Goal: Task Accomplishment & Management: Manage account settings

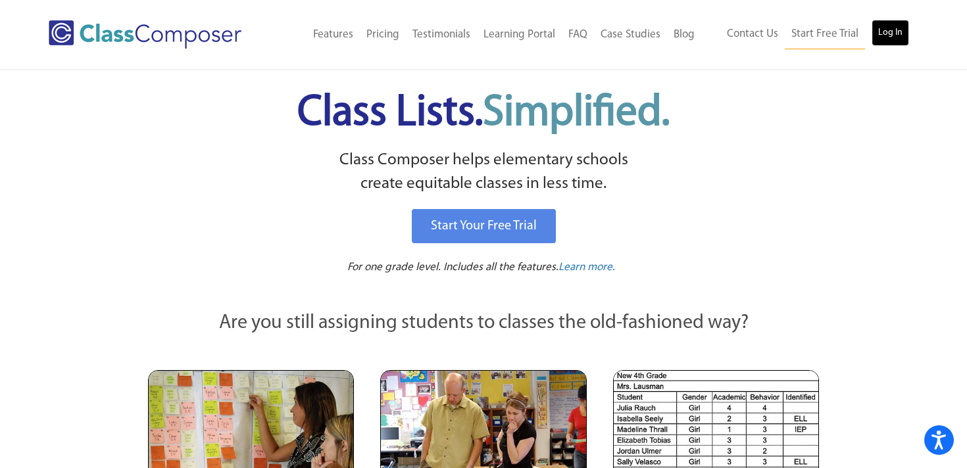
click at [885, 28] on link "Log In" at bounding box center [890, 33] width 37 height 26
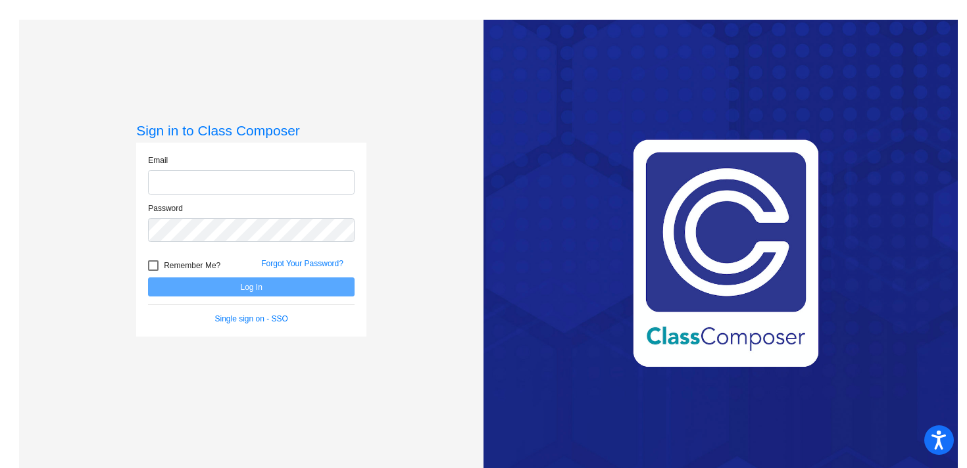
type input "[EMAIL_ADDRESS][DOMAIN_NAME]"
click at [216, 282] on button "Log In" at bounding box center [251, 287] width 207 height 19
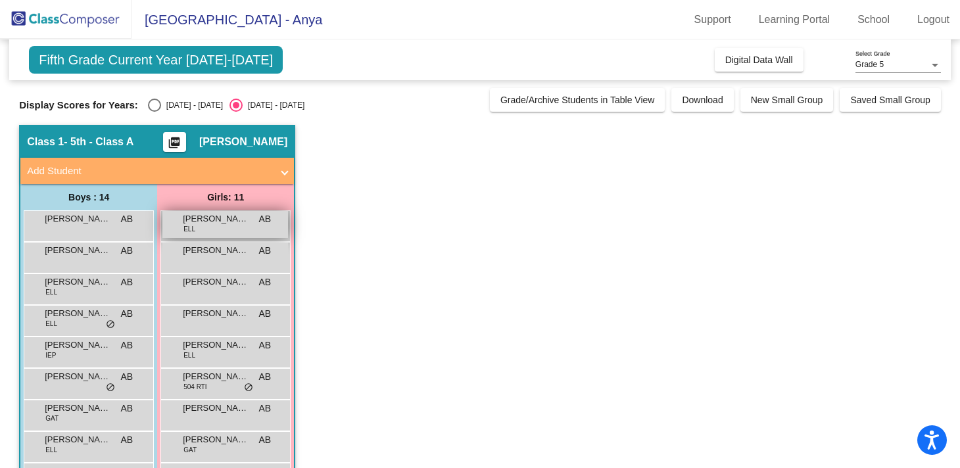
click at [211, 220] on span "[PERSON_NAME]" at bounding box center [216, 218] width 66 height 13
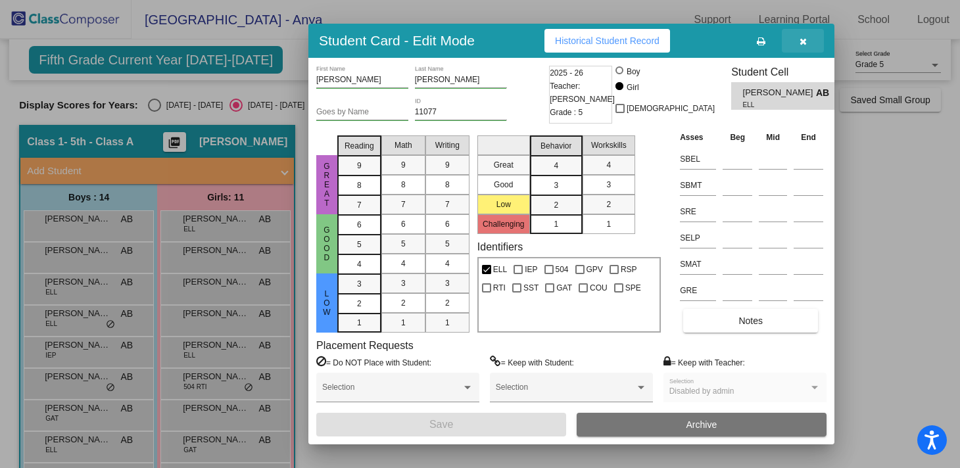
click at [801, 36] on span "button" at bounding box center [803, 41] width 7 height 11
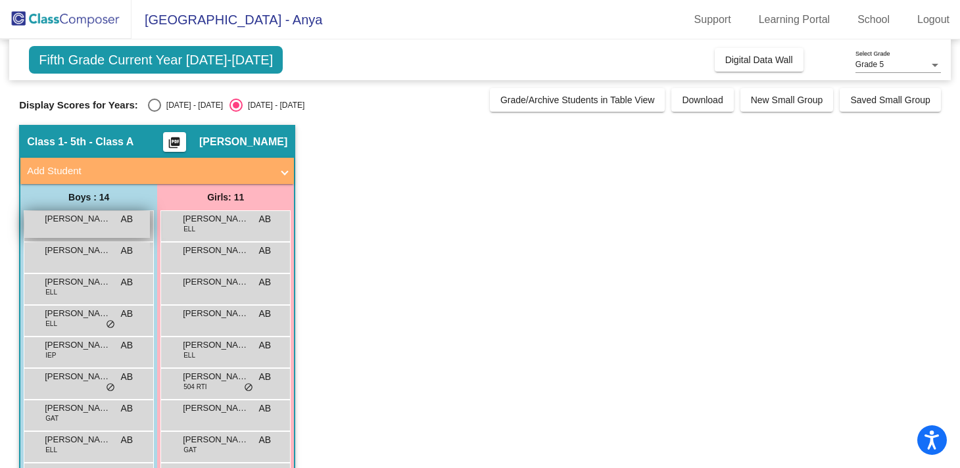
click at [76, 224] on span "[PERSON_NAME]" at bounding box center [78, 218] width 66 height 13
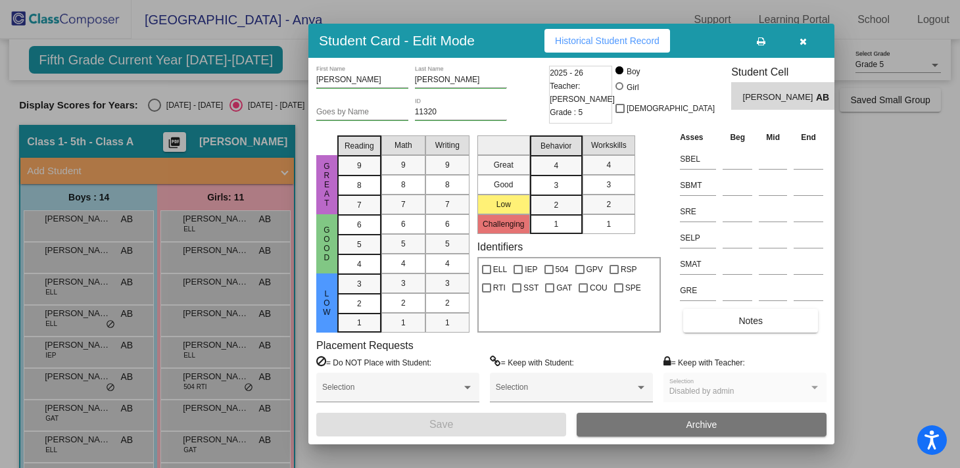
click at [803, 41] on icon "button" at bounding box center [803, 41] width 7 height 9
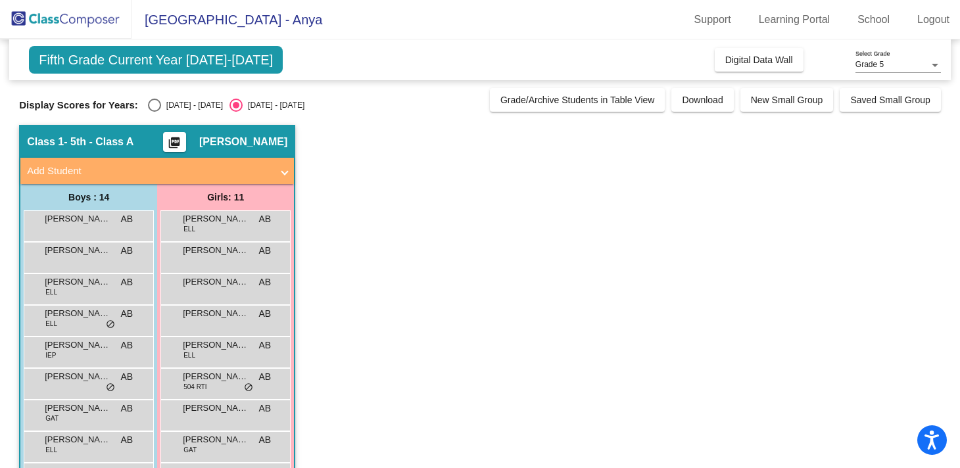
click at [150, 105] on div "Select an option" at bounding box center [154, 105] width 13 height 13
click at [154, 112] on input "[DATE] - [DATE]" at bounding box center [154, 112] width 1 height 1
radio input "true"
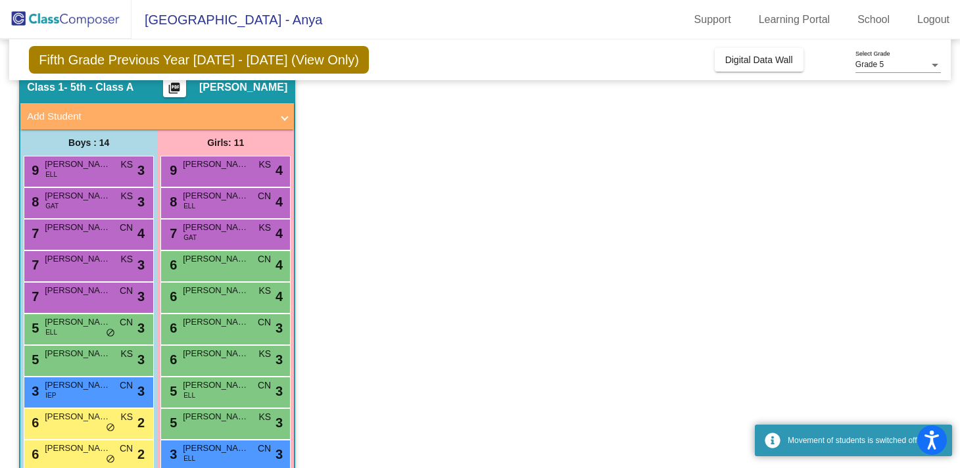
scroll to position [55, 0]
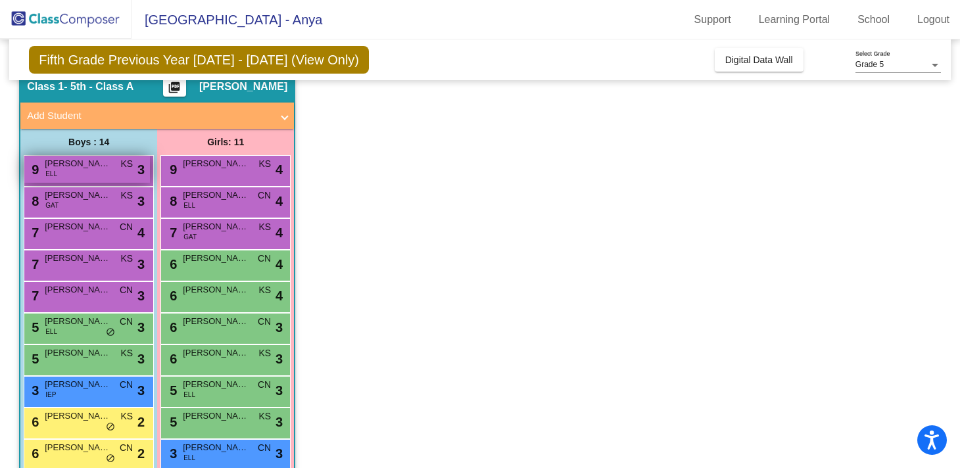
click at [95, 166] on span "[PERSON_NAME]" at bounding box center [78, 163] width 66 height 13
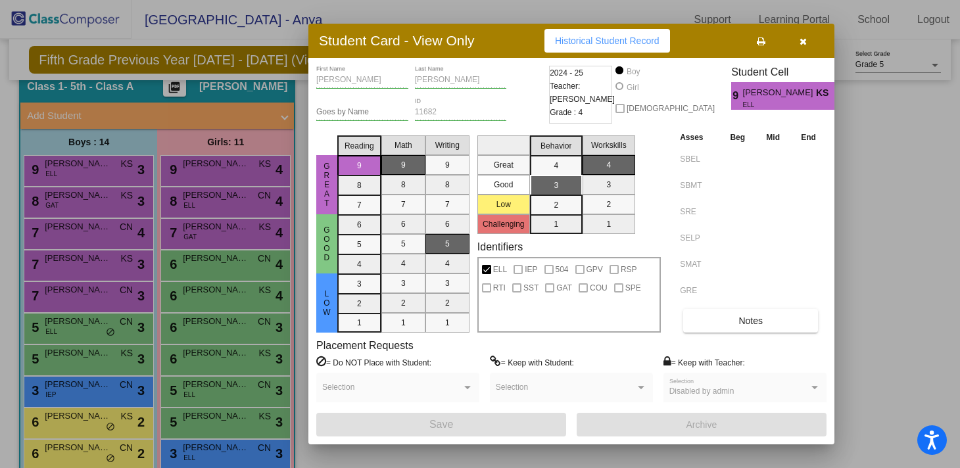
click at [806, 37] on icon "button" at bounding box center [803, 41] width 7 height 9
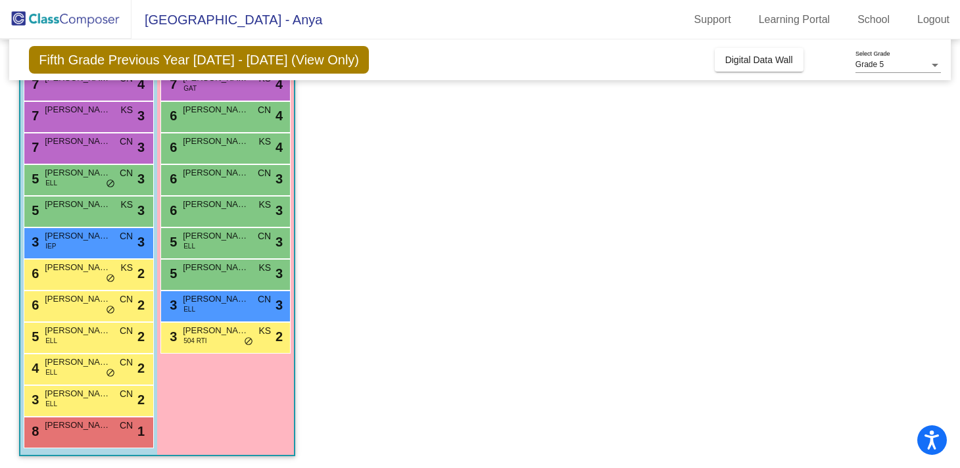
scroll to position [205, 0]
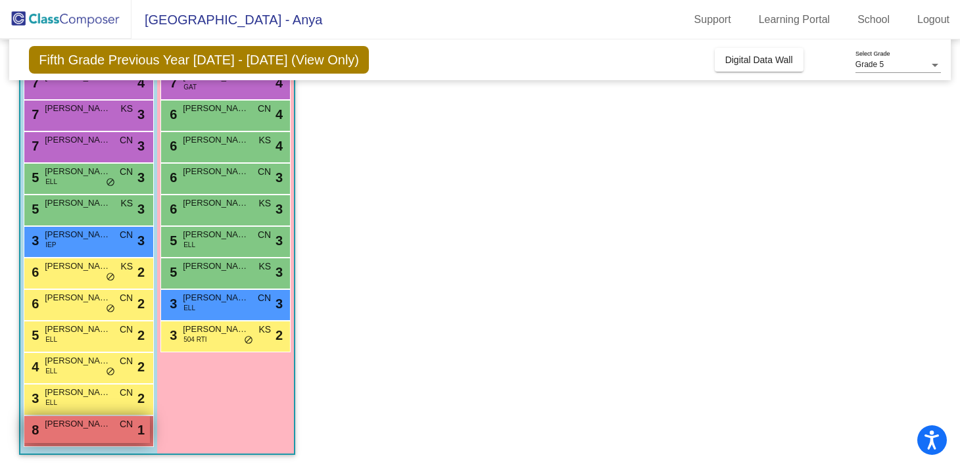
click at [98, 430] on div "8 [PERSON_NAME] CN lock do_not_disturb_alt 1" at bounding box center [87, 429] width 126 height 27
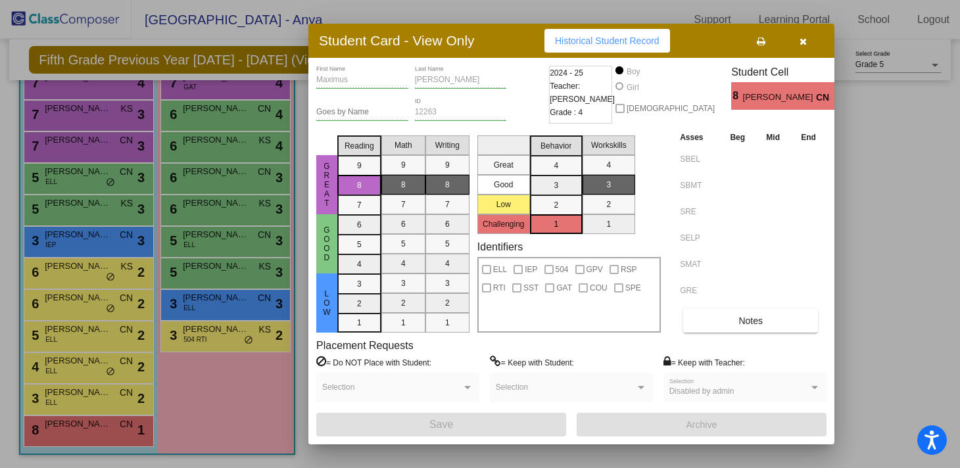
click at [808, 42] on button "button" at bounding box center [803, 41] width 42 height 24
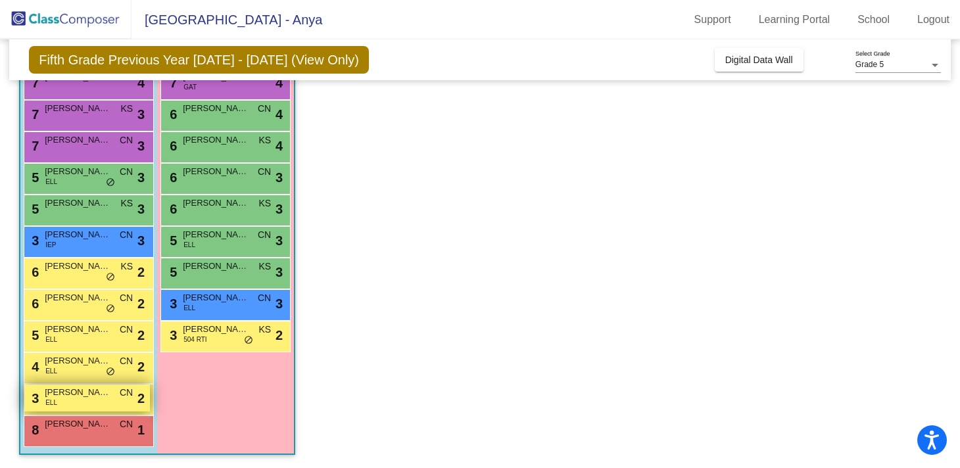
click at [81, 393] on span "[PERSON_NAME]" at bounding box center [78, 392] width 66 height 13
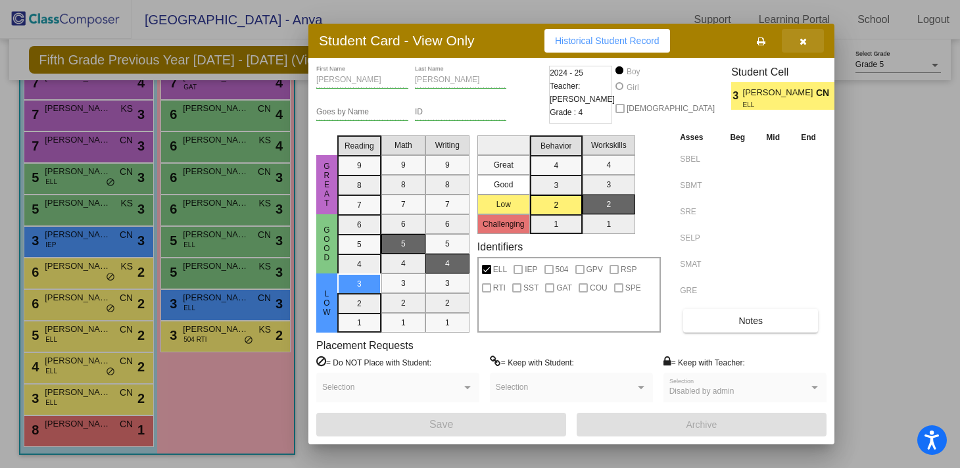
click at [801, 42] on icon "button" at bounding box center [803, 41] width 7 height 9
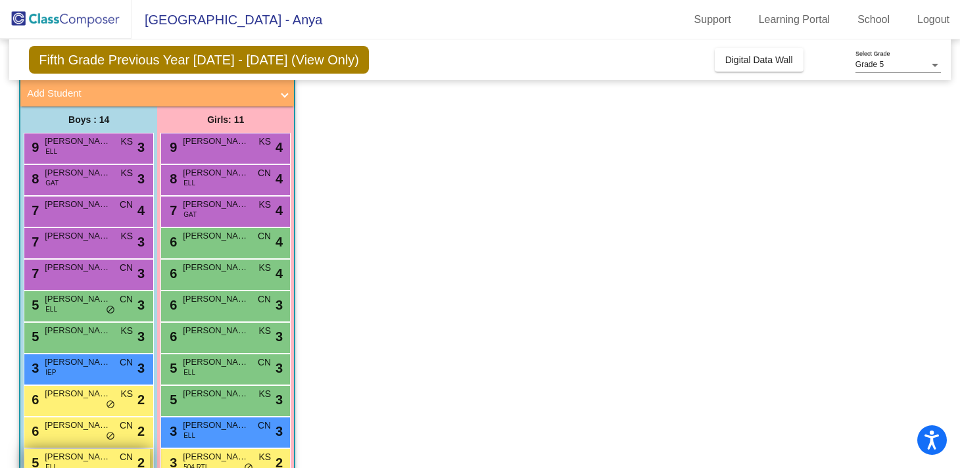
scroll to position [77, 0]
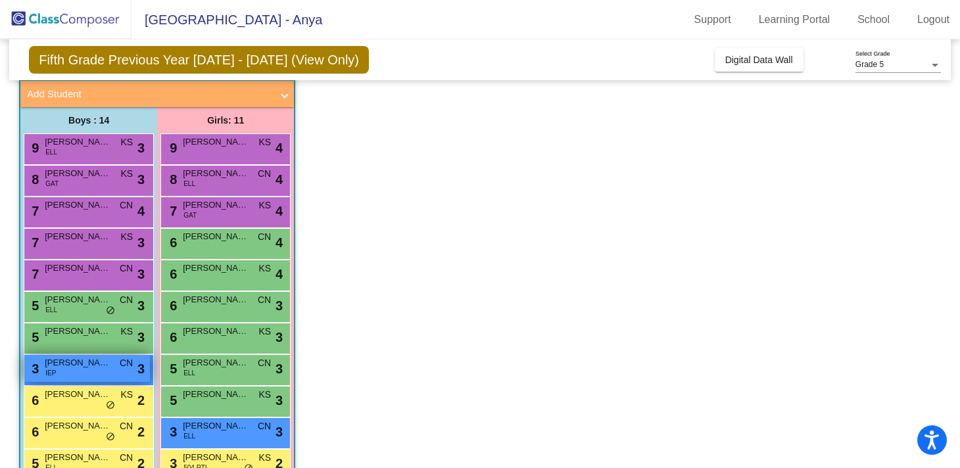
click at [57, 376] on div "3 [PERSON_NAME] IEP CN lock do_not_disturb_alt 3" at bounding box center [87, 368] width 126 height 27
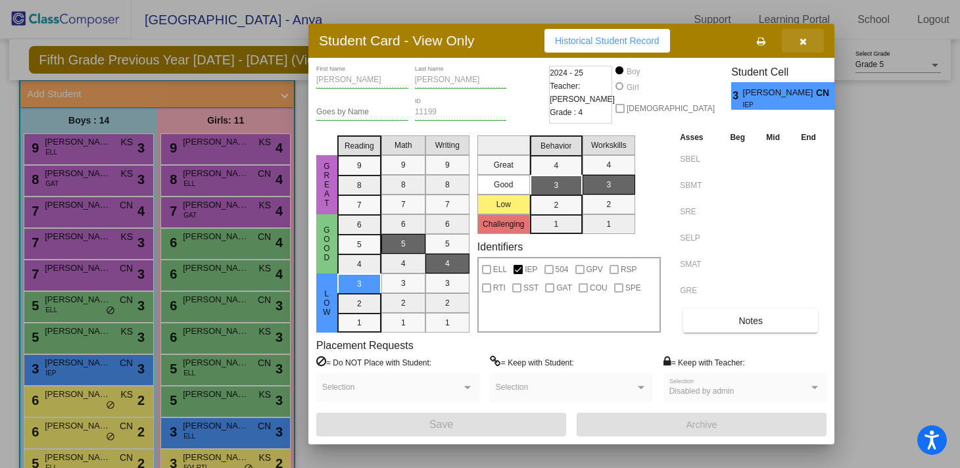
click at [806, 38] on icon "button" at bounding box center [803, 41] width 7 height 9
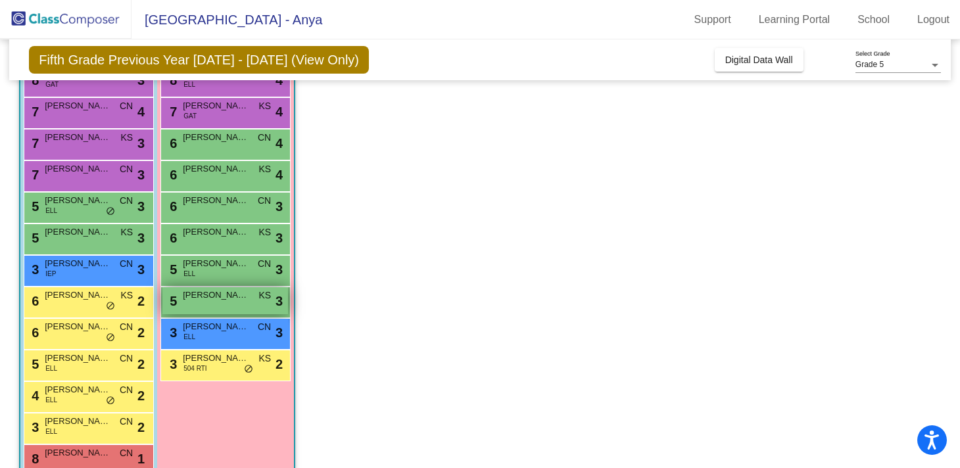
scroll to position [205, 0]
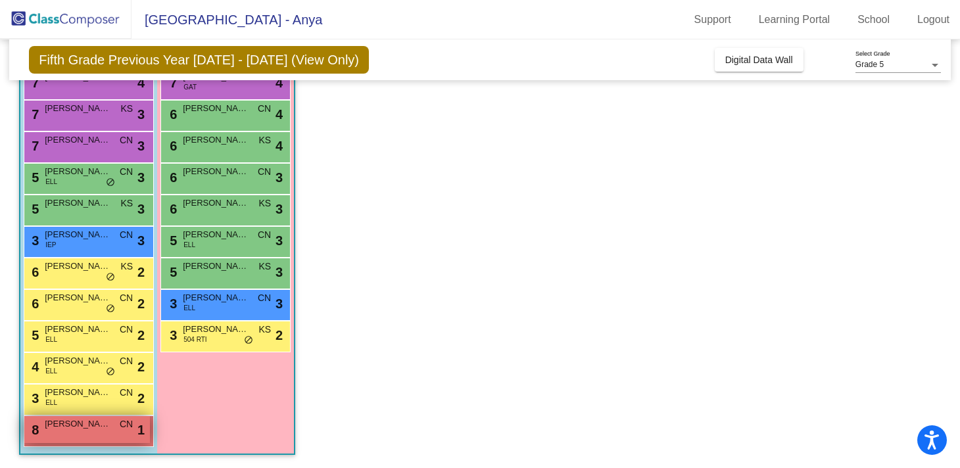
click at [82, 429] on span "[PERSON_NAME]" at bounding box center [78, 424] width 66 height 13
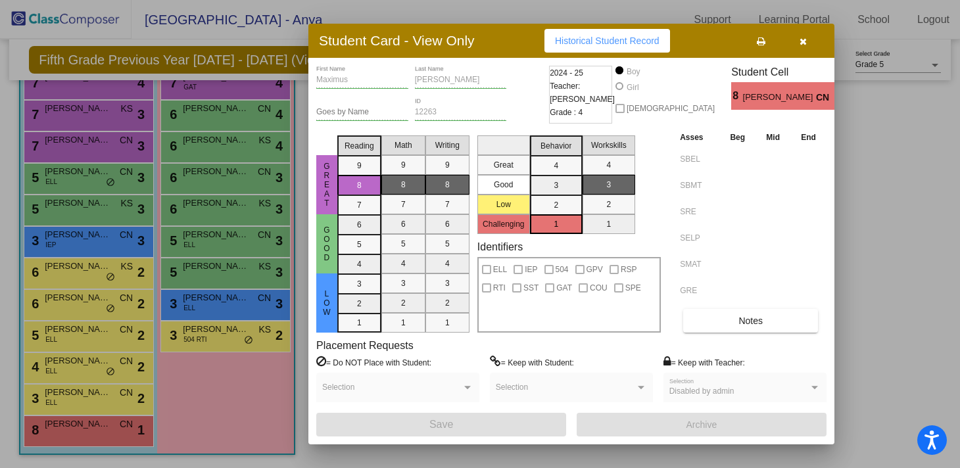
click at [791, 100] on span "[PERSON_NAME]" at bounding box center [779, 98] width 73 height 14
click at [804, 41] on icon "button" at bounding box center [803, 41] width 7 height 9
